Goal: Task Accomplishment & Management: Manage account settings

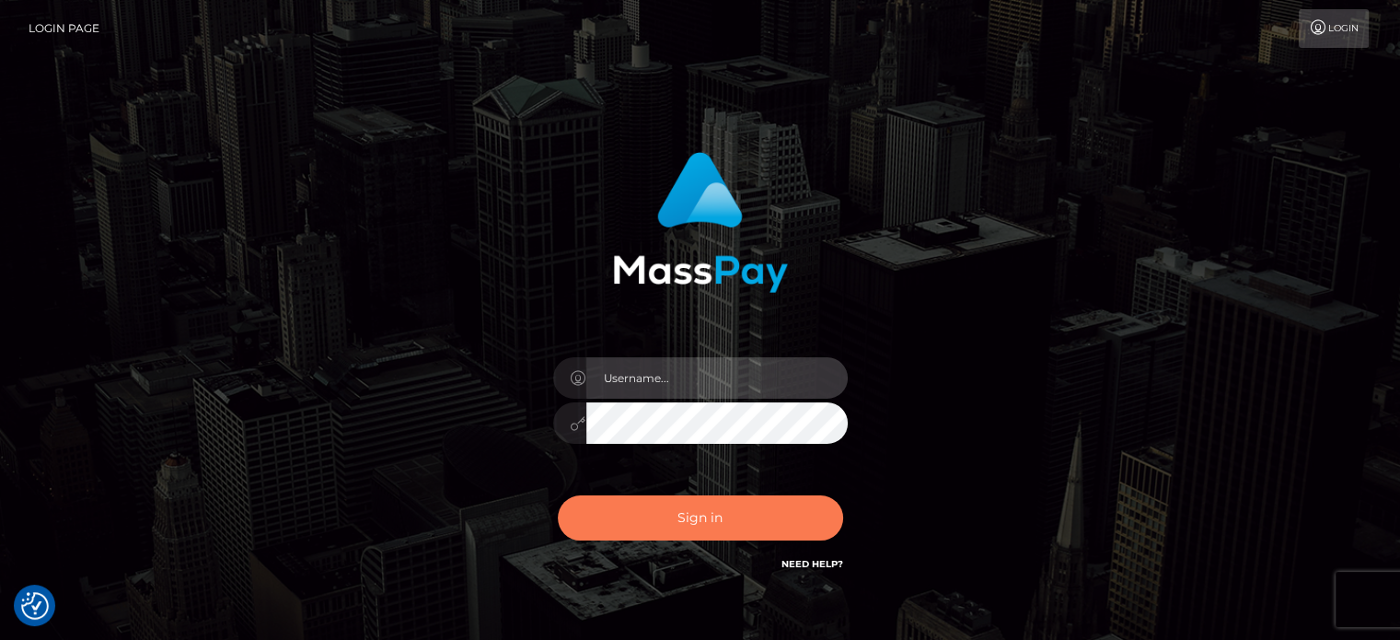
type input "[PERSON_NAME].Ace"
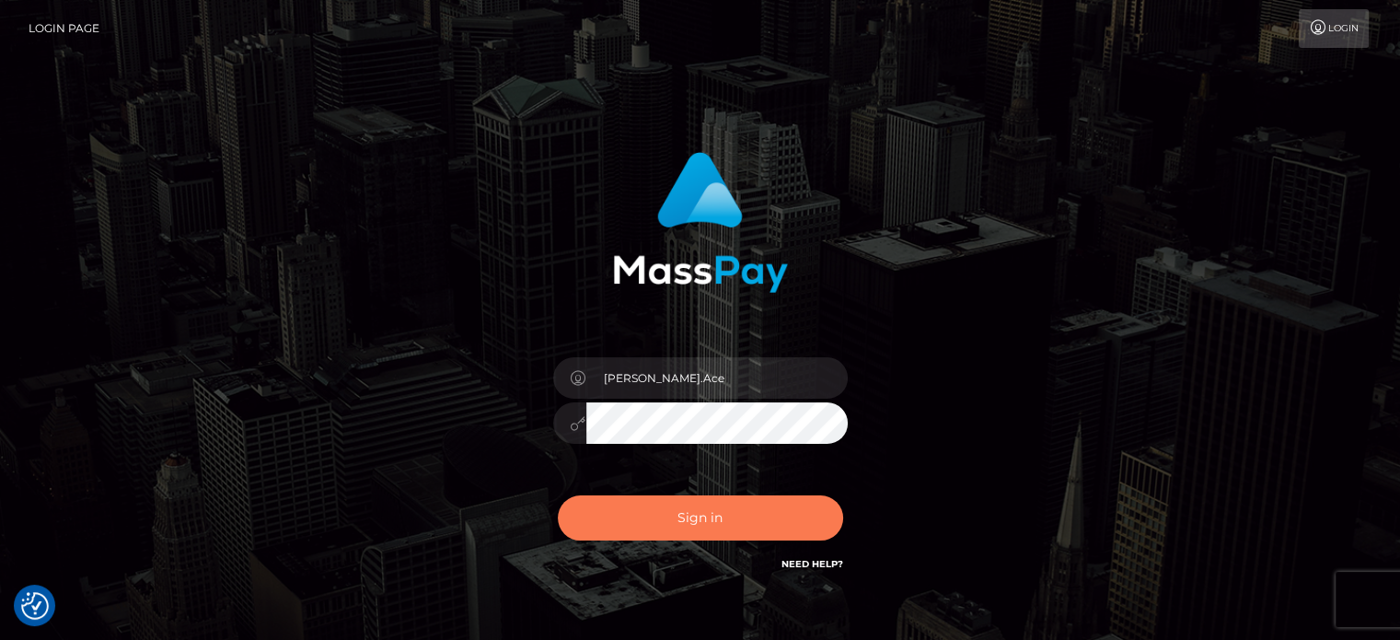
click at [747, 526] on button "Sign in" at bounding box center [700, 517] width 285 height 45
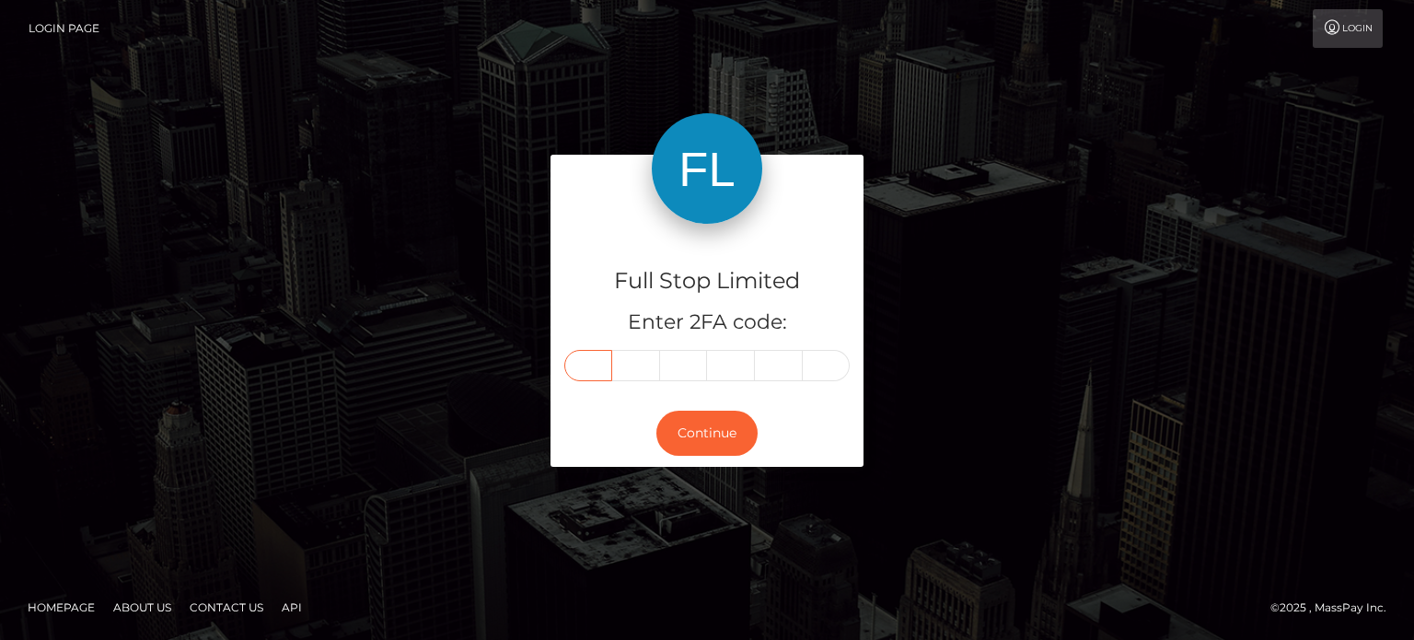
click at [601, 364] on input "text" at bounding box center [588, 365] width 48 height 31
type input "4"
type input "7"
type input "5"
type input "9"
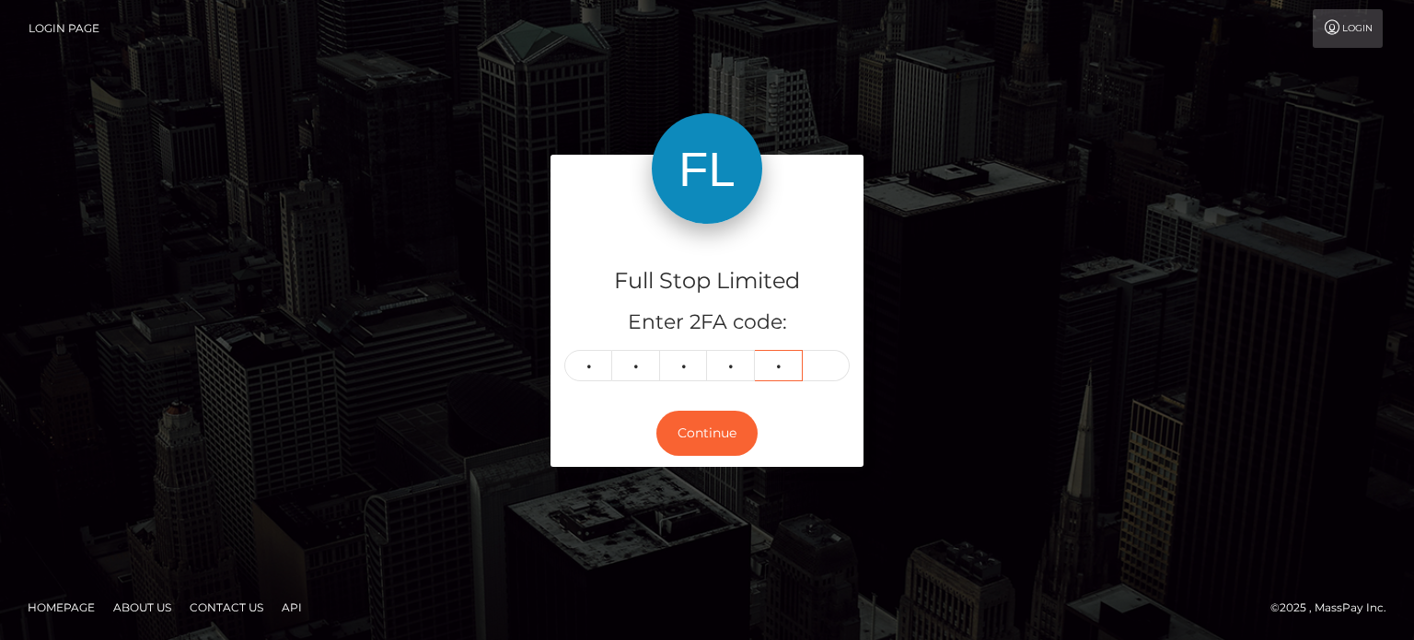
type input "4"
type input "1"
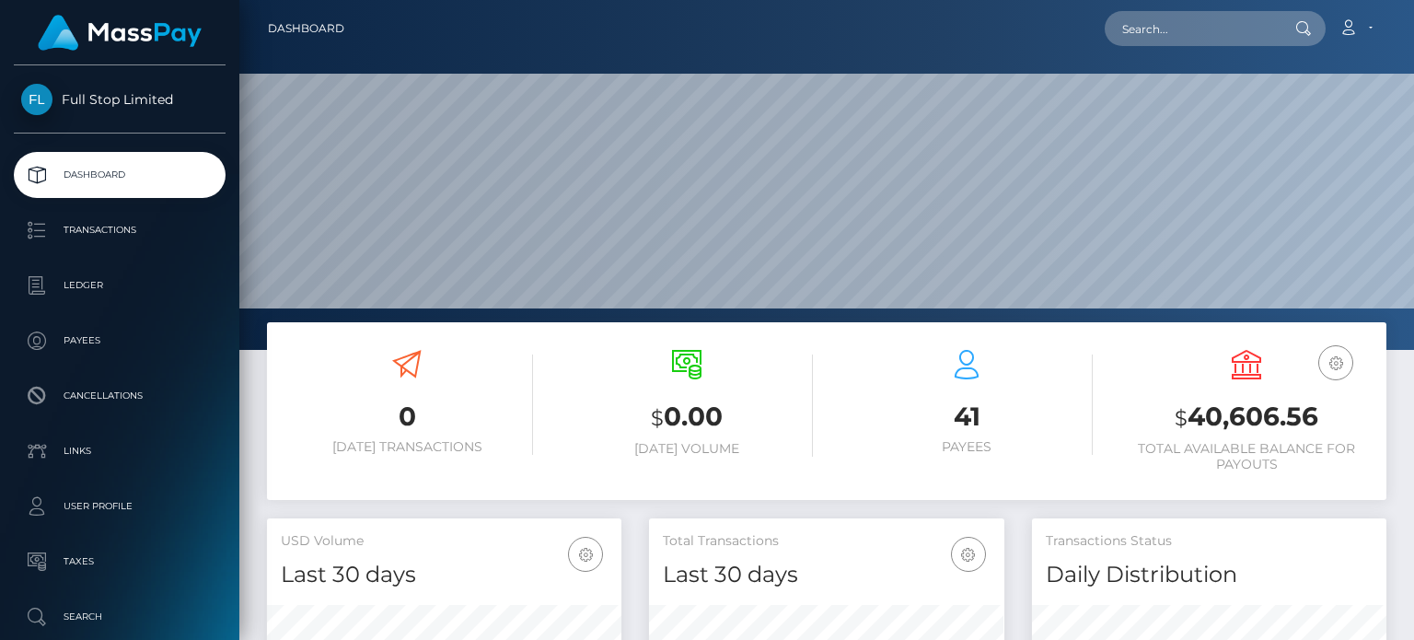
scroll to position [184, 0]
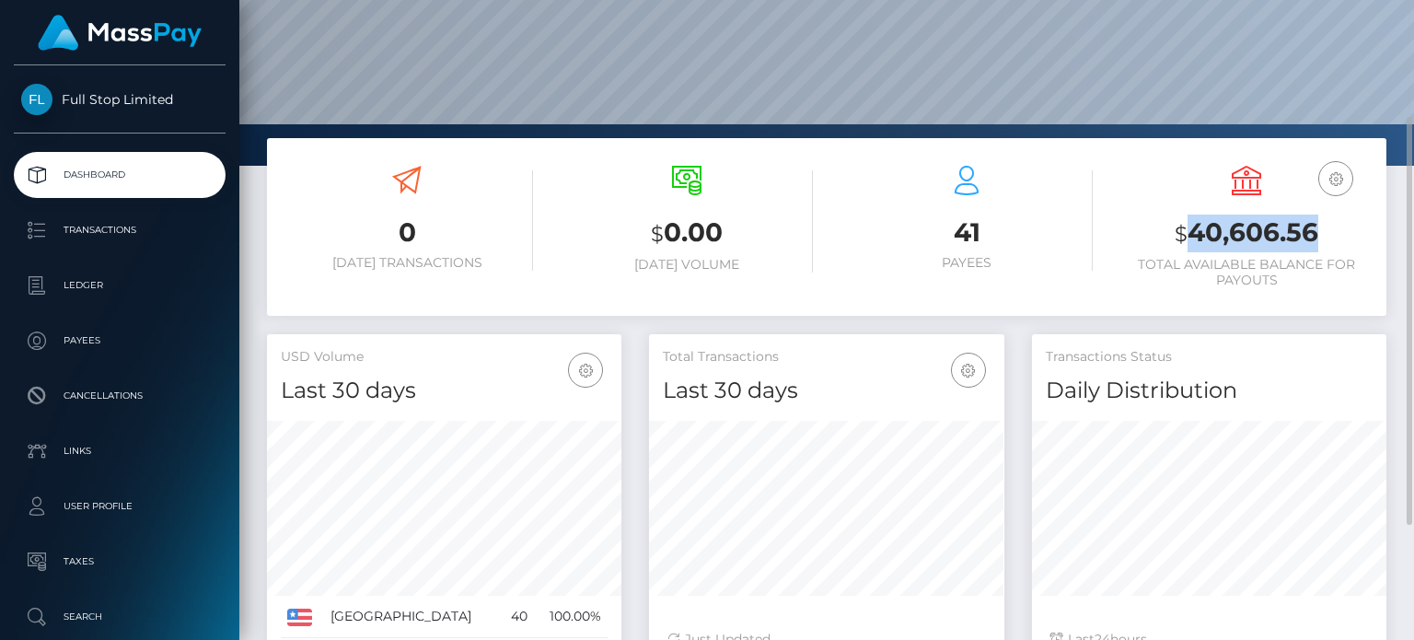
drag, startPoint x: 1332, startPoint y: 231, endPoint x: 1185, endPoint y: 224, distance: 147.5
click at [1185, 224] on h3 "$ 40,606.56" at bounding box center [1246, 234] width 252 height 38
copy h3 "40,606.56"
